Goal: Task Accomplishment & Management: Manage account settings

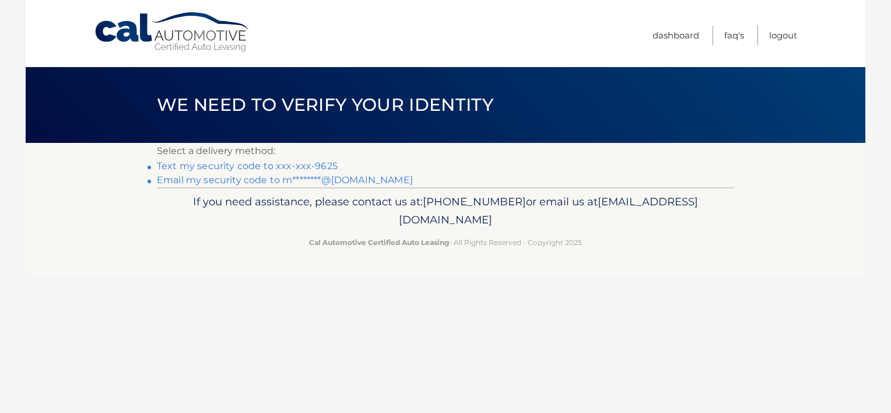
click at [240, 182] on link "Email my security code to m********@gmail.com" at bounding box center [285, 179] width 256 height 11
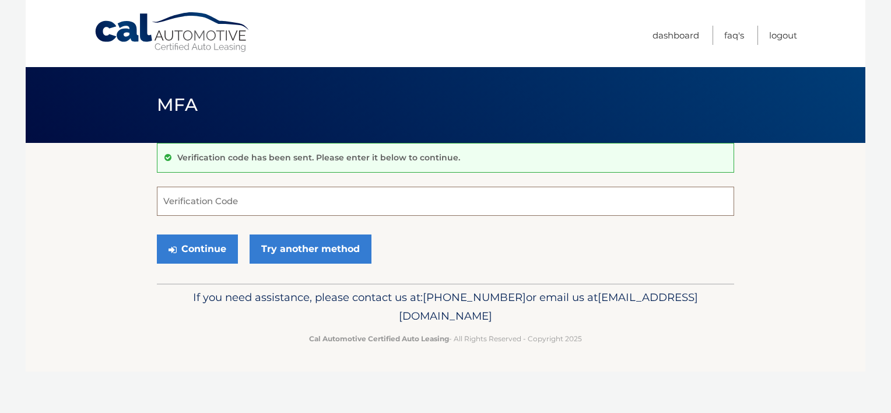
click at [384, 205] on input "Verification Code" at bounding box center [445, 201] width 577 height 29
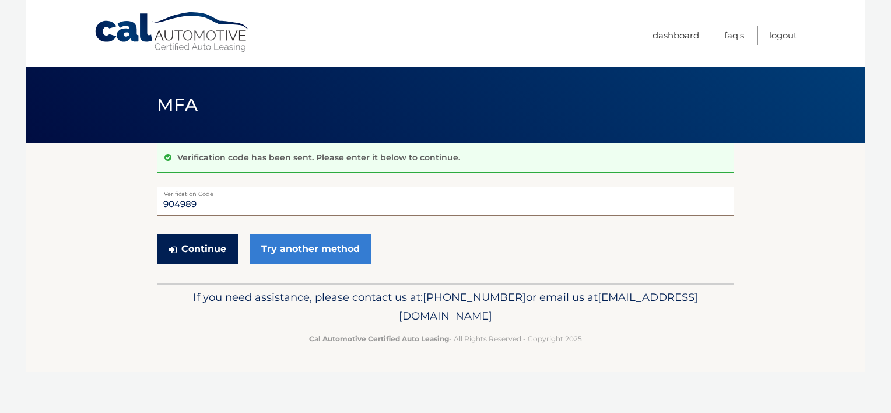
type input "904989"
click at [210, 250] on button "Continue" at bounding box center [197, 248] width 81 height 29
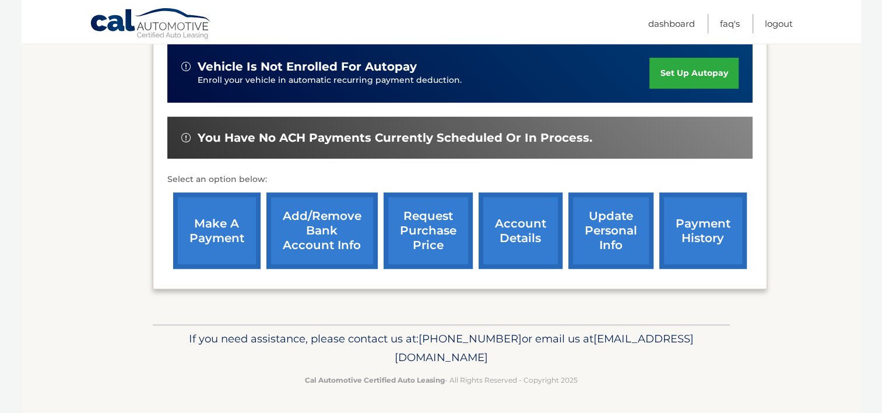
scroll to position [308, 0]
click at [528, 236] on link "account details" at bounding box center [521, 230] width 84 height 76
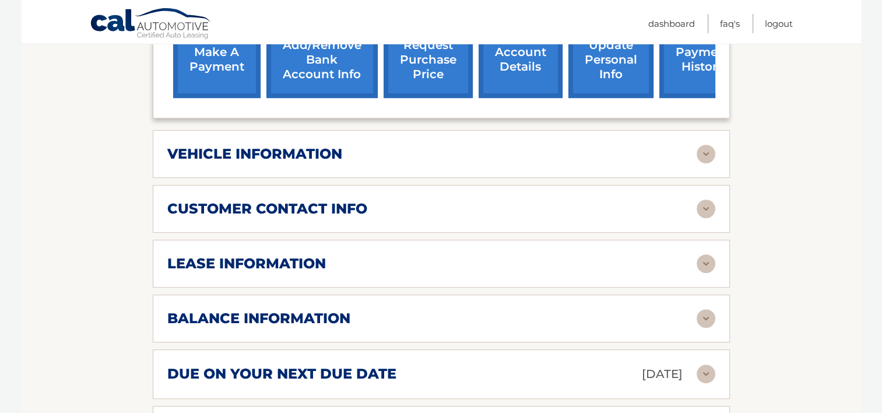
scroll to position [525, 0]
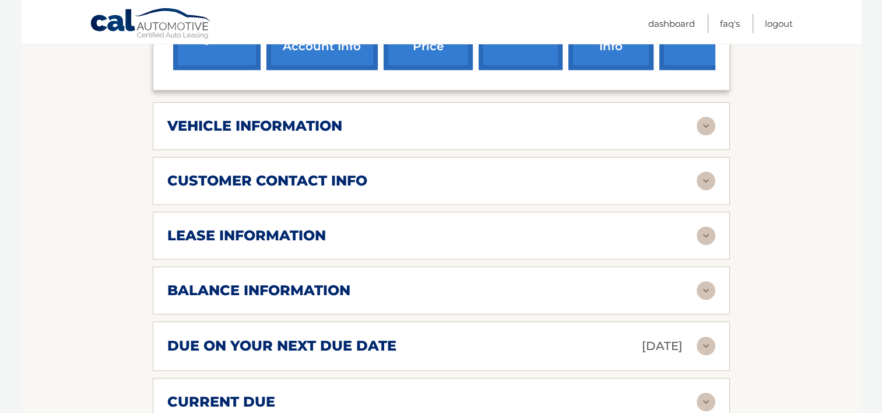
click at [704, 287] on img at bounding box center [706, 290] width 19 height 19
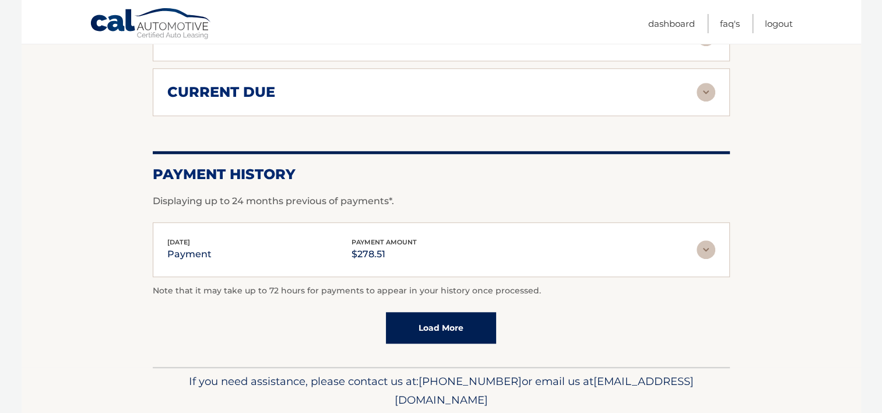
scroll to position [954, 0]
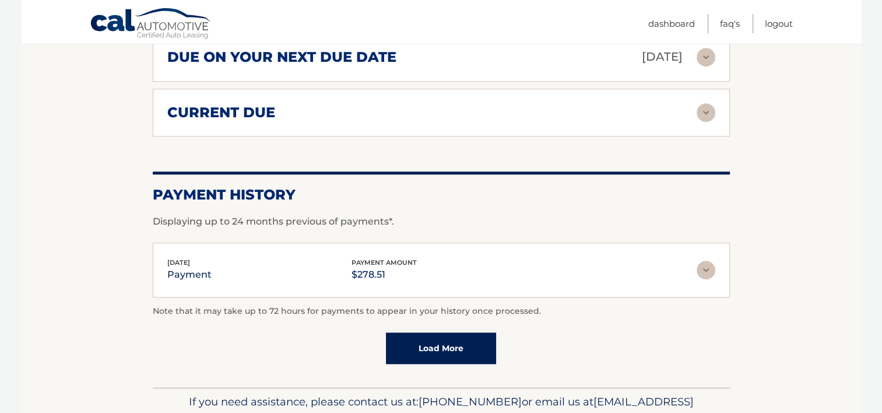
click at [437, 342] on link "Load More" at bounding box center [441, 347] width 110 height 31
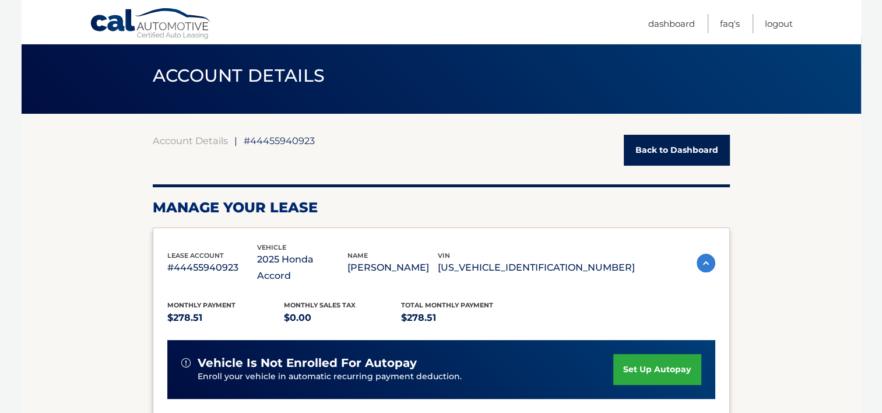
scroll to position [0, 0]
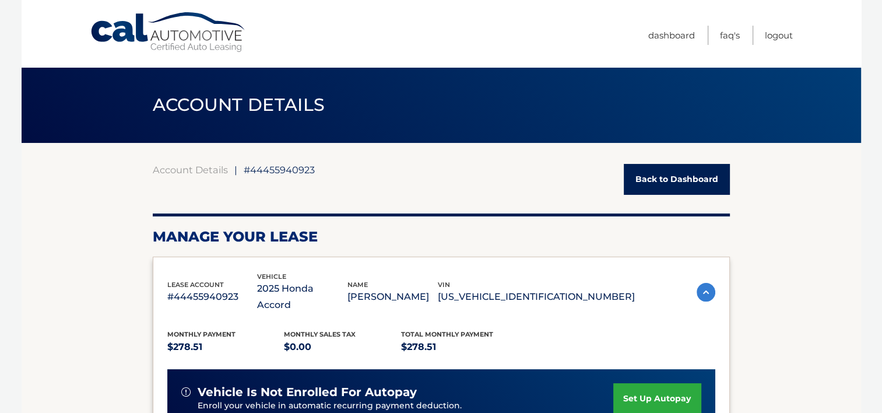
click at [669, 184] on link "Back to Dashboard" at bounding box center [677, 179] width 106 height 31
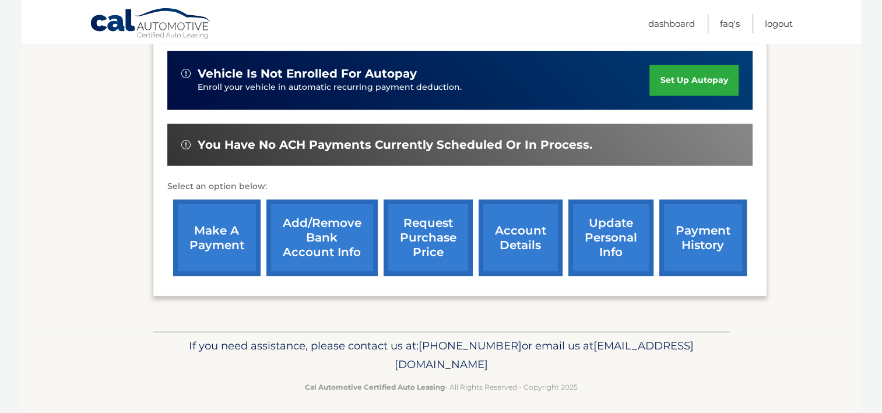
scroll to position [308, 0]
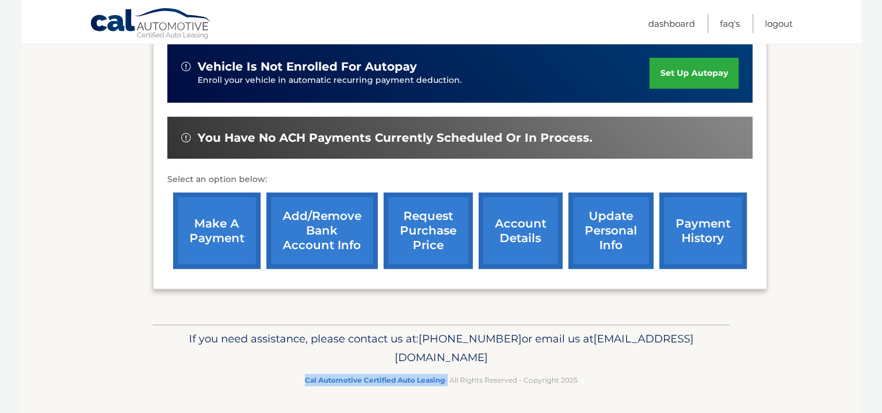
drag, startPoint x: 306, startPoint y: 378, endPoint x: 446, endPoint y: 377, distance: 140.5
click at [446, 377] on p "Cal Automotive Certified Auto Leasing - All Rights Reserved - Copyright 2025" at bounding box center [441, 380] width 562 height 12
drag, startPoint x: 446, startPoint y: 377, endPoint x: 428, endPoint y: 380, distance: 18.3
copy p "Cal Automotive Certified Auto Leasing"
click at [778, 21] on link "Logout" at bounding box center [779, 23] width 28 height 19
